Goal: Task Accomplishment & Management: Use online tool/utility

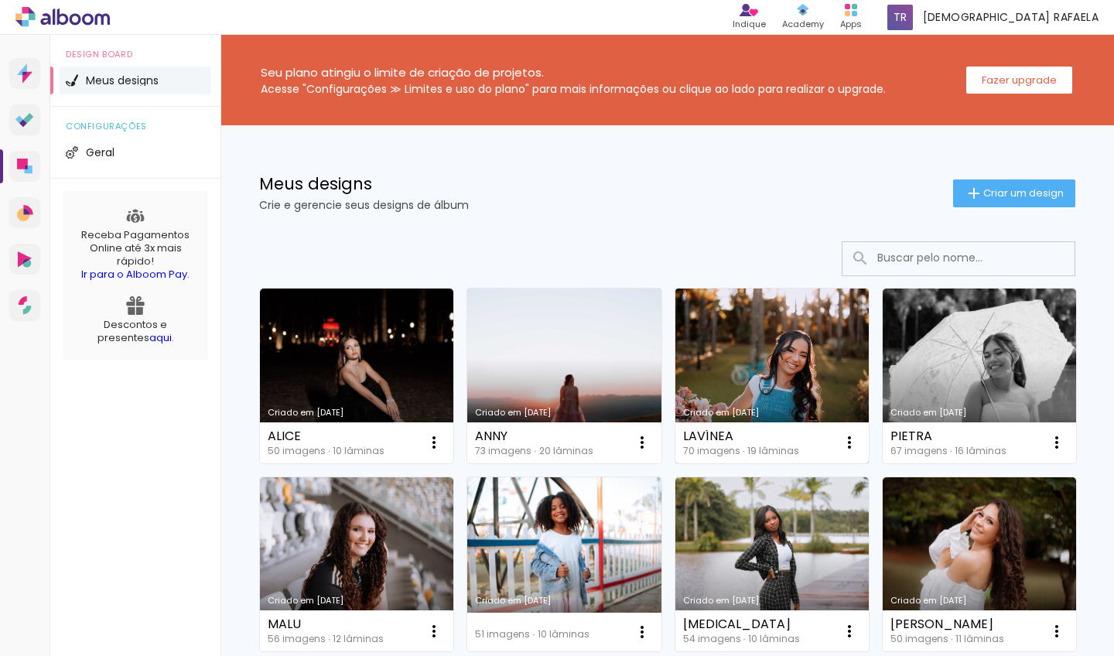
click at [746, 337] on link "Criado em [DATE]" at bounding box center [772, 376] width 193 height 175
